Goal: Register for event/course

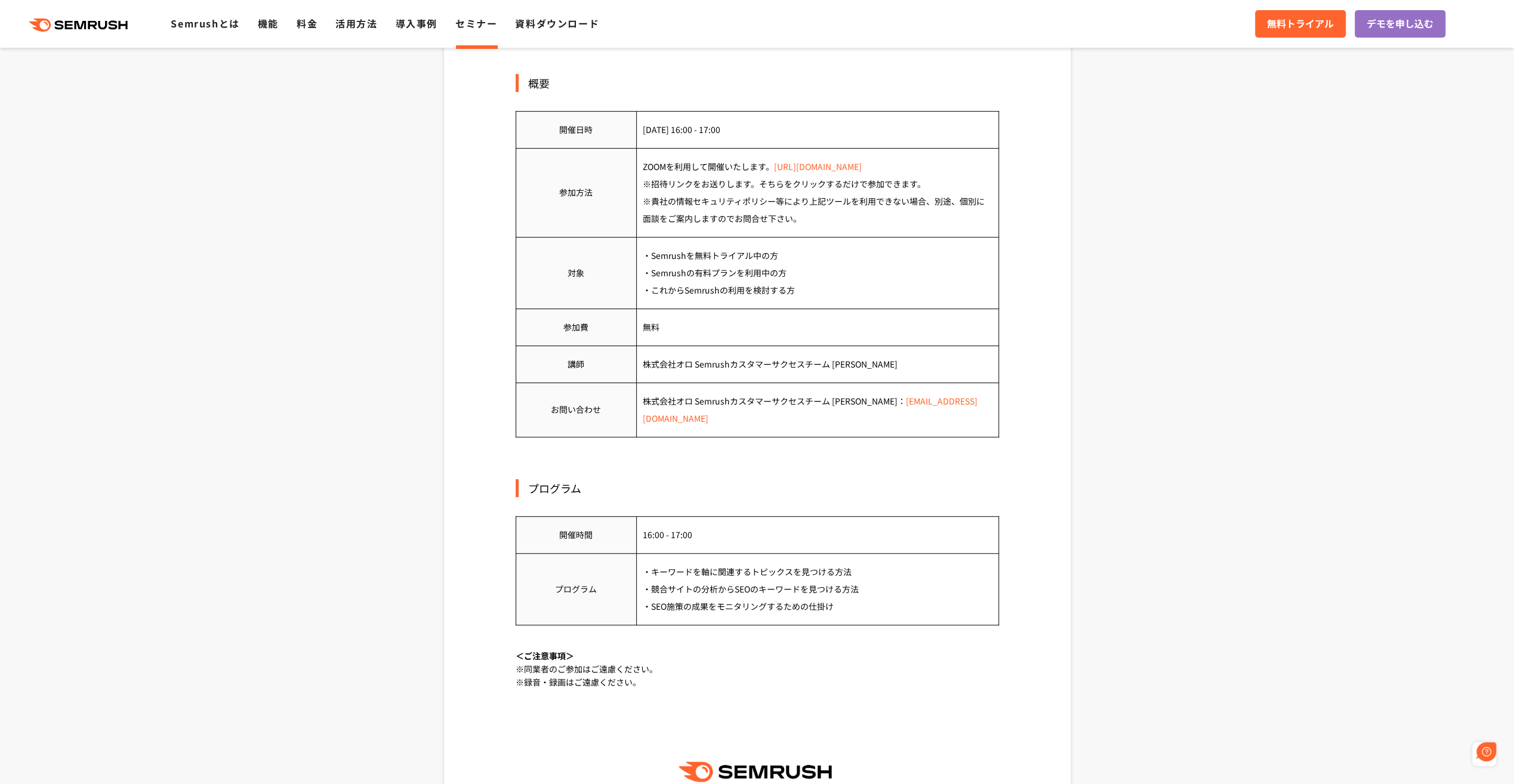
click at [851, 169] on link "[URL][DOMAIN_NAME]" at bounding box center [817, 166] width 88 height 12
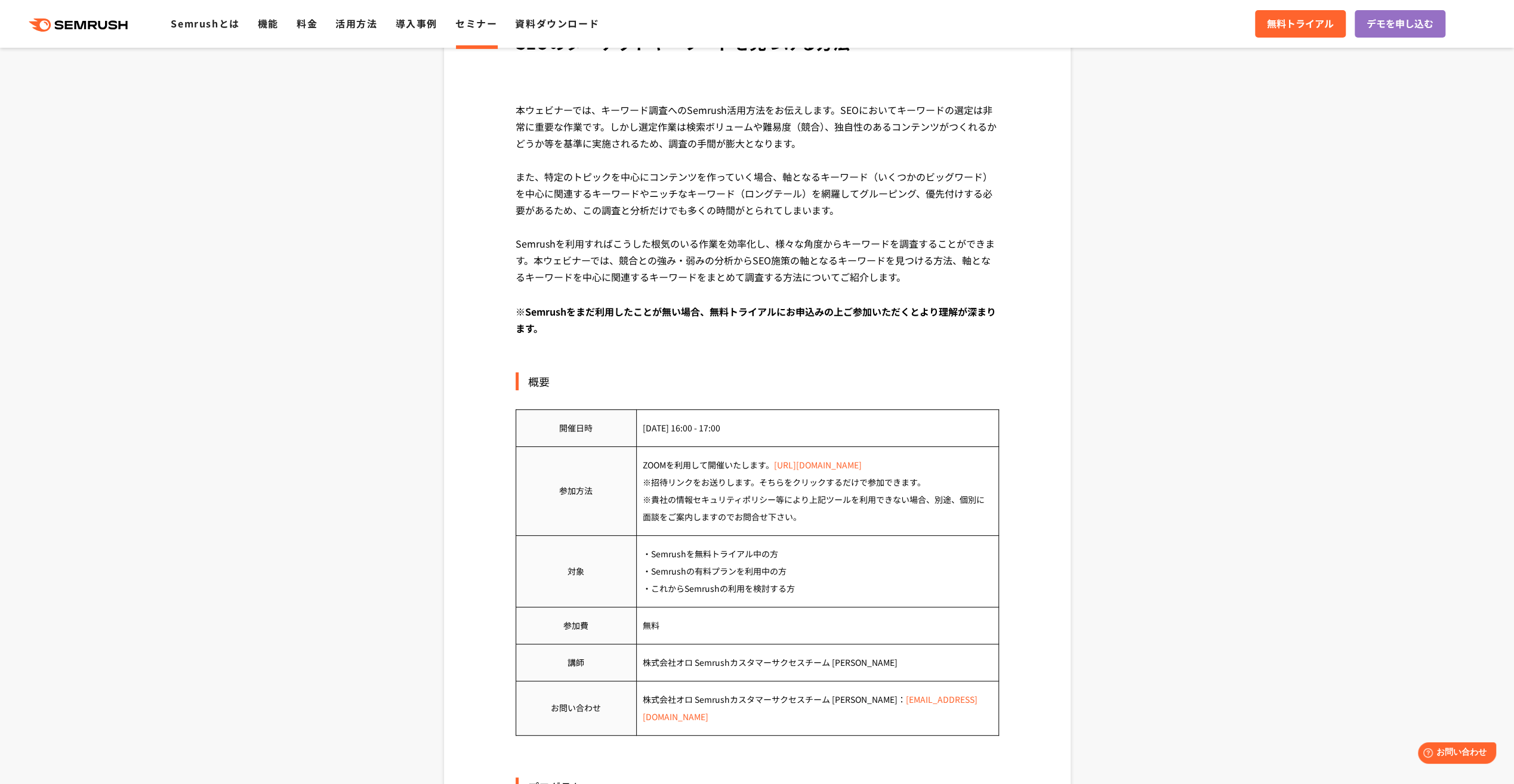
click at [839, 465] on link "[URL][DOMAIN_NAME]" at bounding box center [817, 464] width 88 height 12
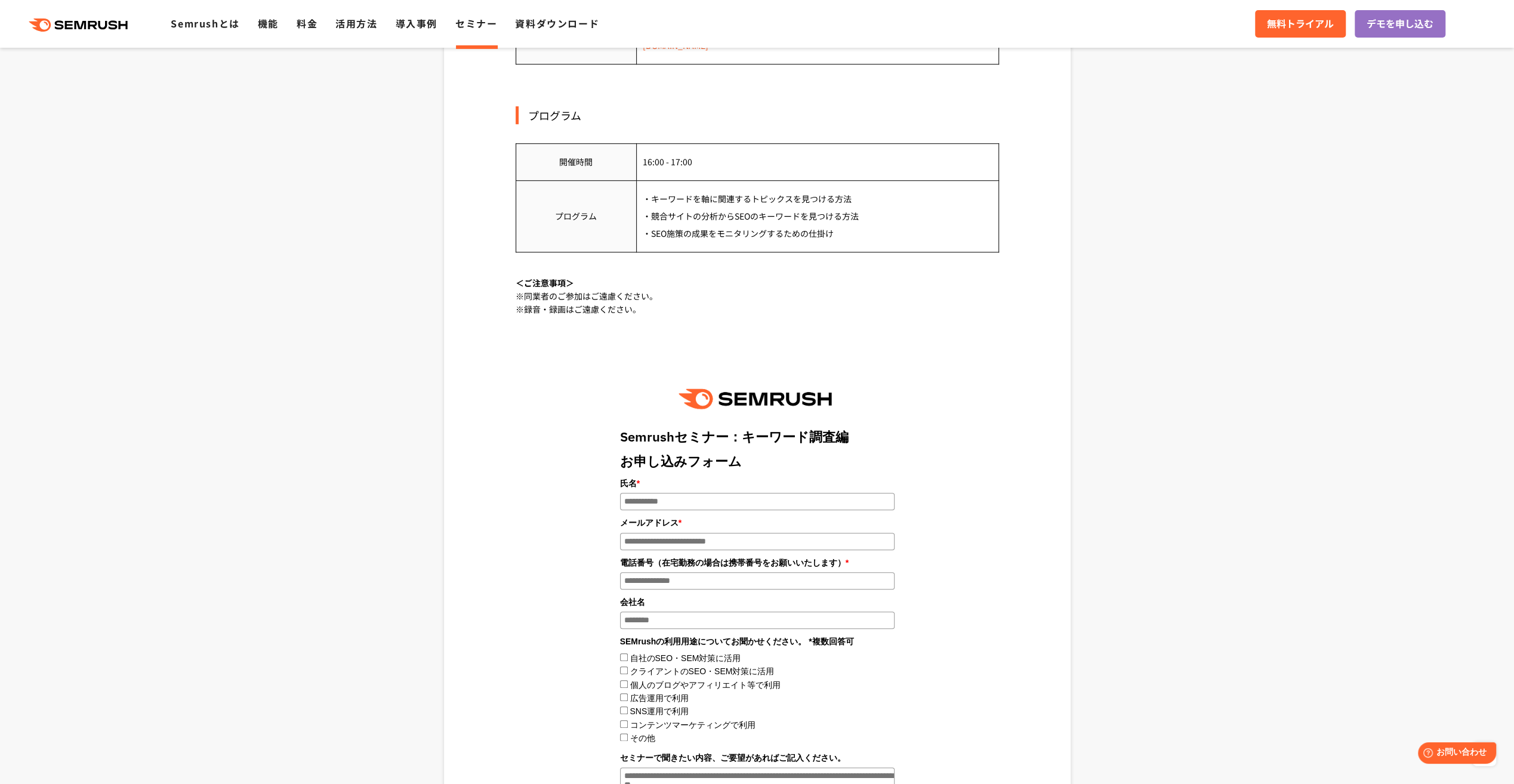
scroll to position [1327, 0]
